Goal: Use online tool/utility: Utilize a website feature to perform a specific function

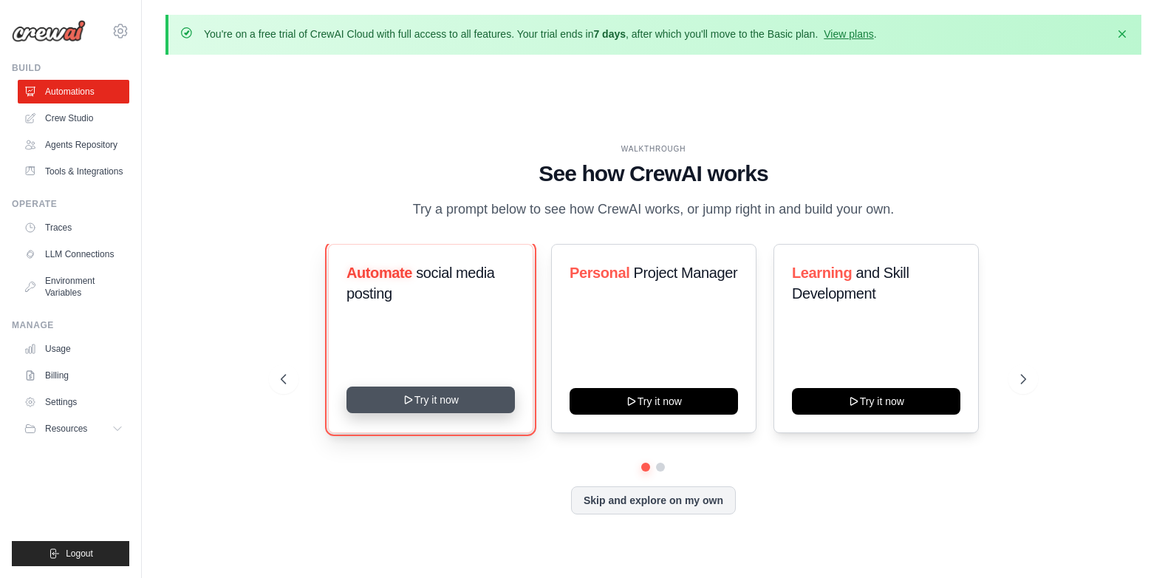
click at [427, 396] on button "Try it now" at bounding box center [430, 399] width 168 height 27
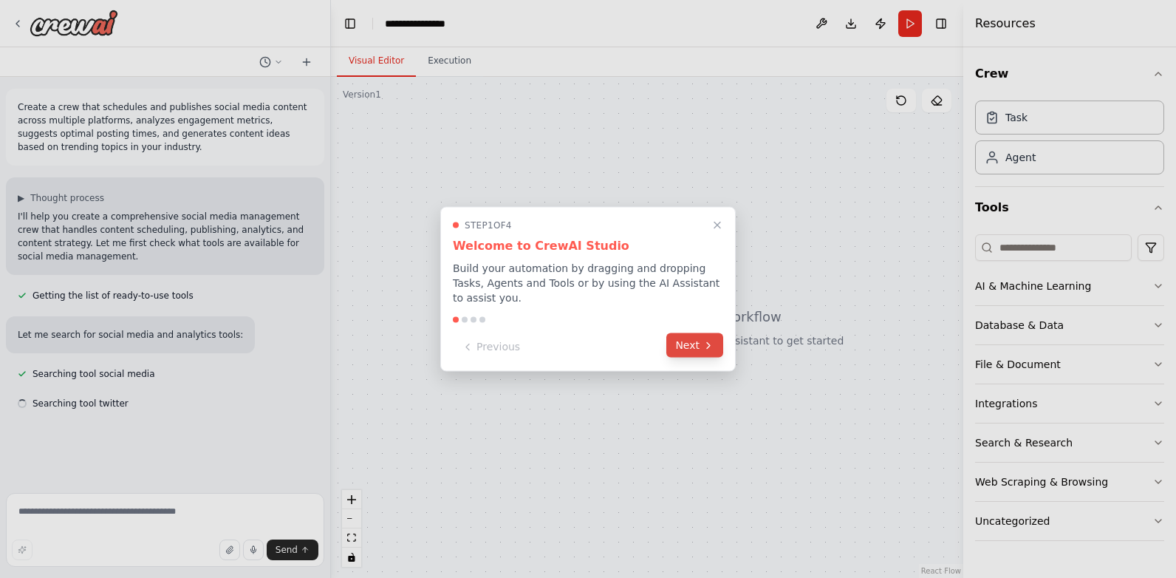
click at [698, 339] on button "Next" at bounding box center [694, 345] width 57 height 24
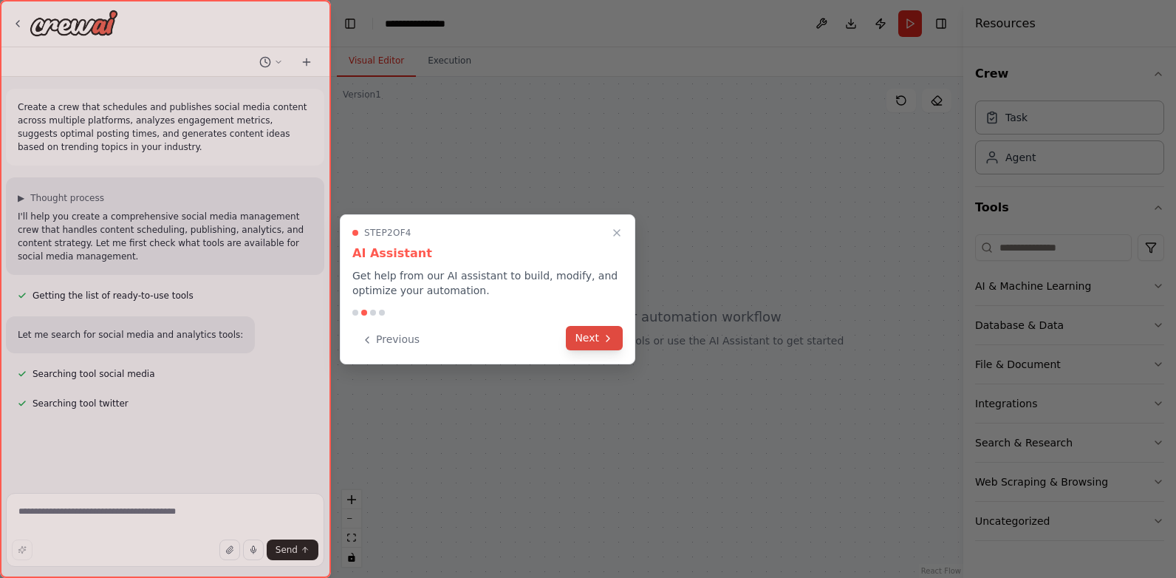
click at [588, 337] on button "Next" at bounding box center [594, 338] width 57 height 24
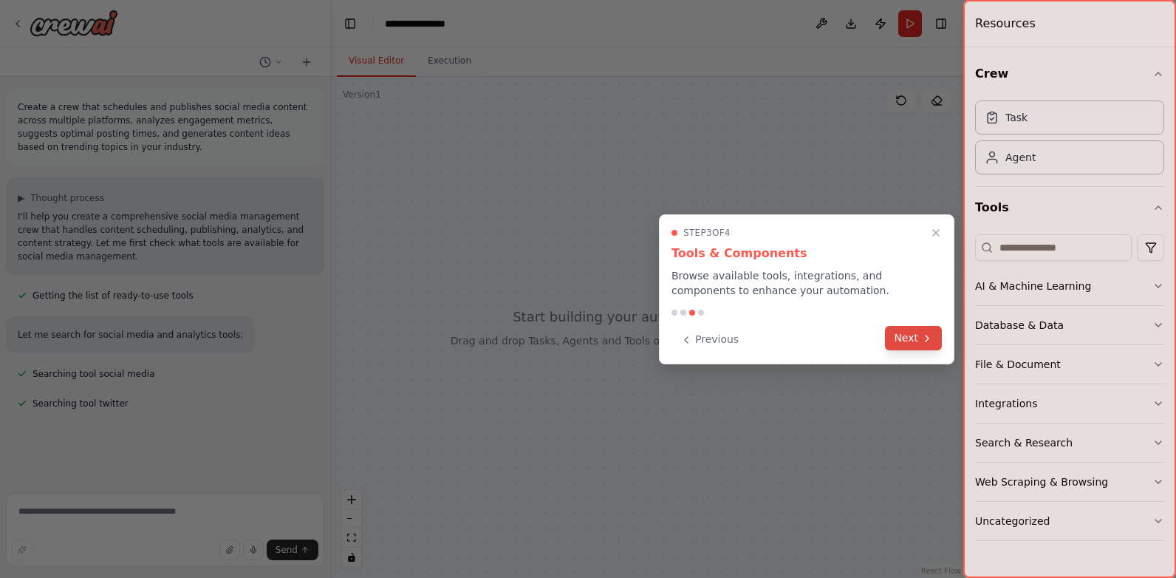
click at [901, 335] on button "Next" at bounding box center [913, 338] width 57 height 24
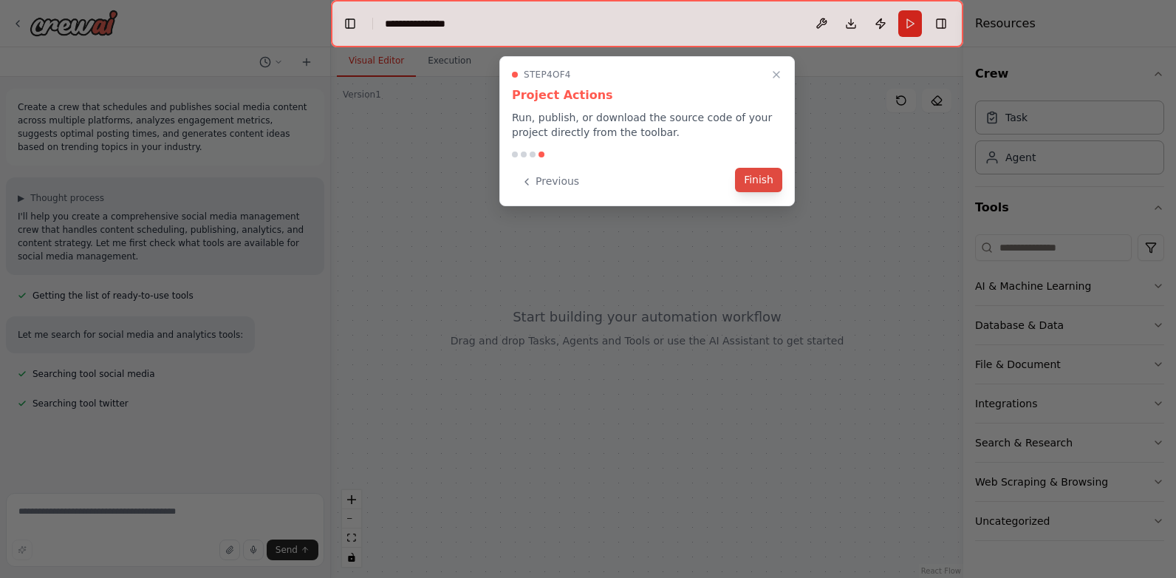
click at [758, 175] on button "Finish" at bounding box center [758, 180] width 47 height 24
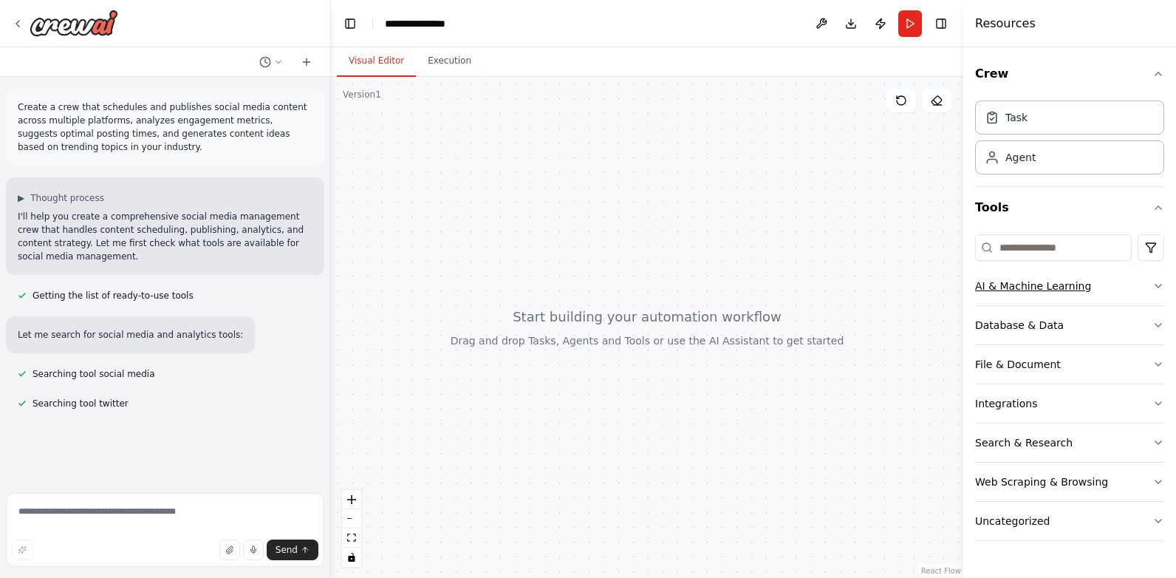
click at [1154, 284] on icon "button" at bounding box center [1158, 286] width 12 height 12
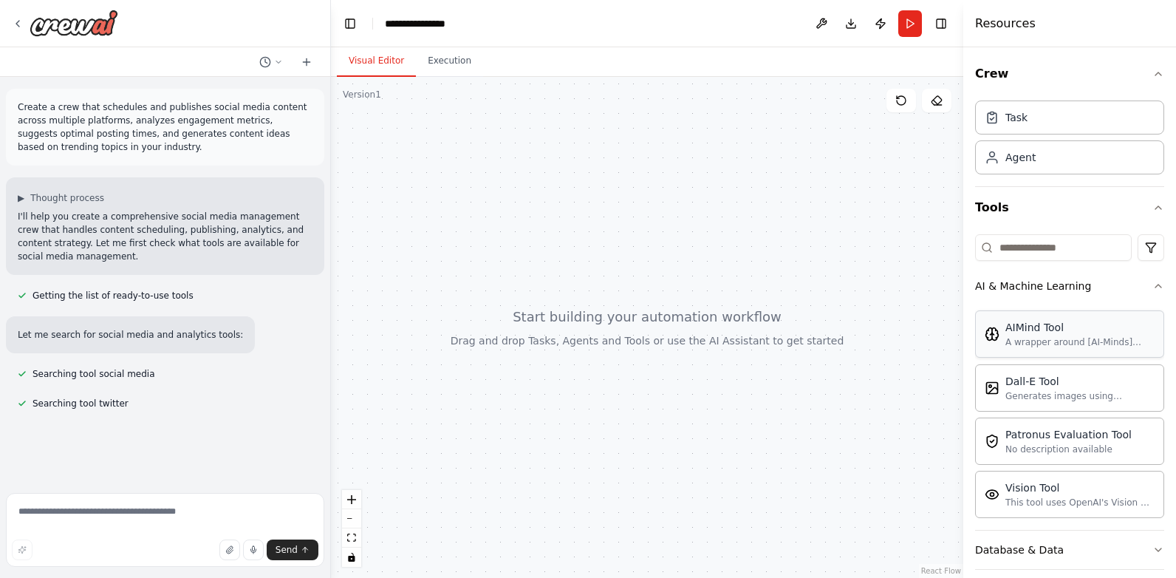
click at [1018, 331] on div "AIMind Tool" at bounding box center [1079, 327] width 149 height 15
